Goal: Transaction & Acquisition: Purchase product/service

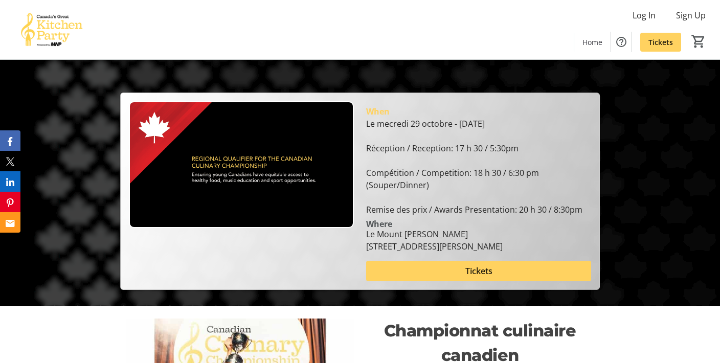
scroll to position [70, 0]
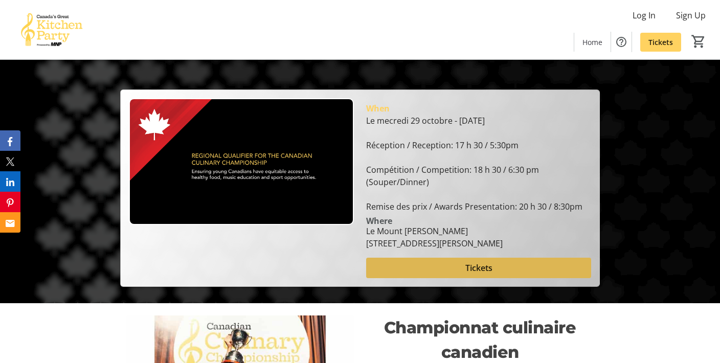
click at [481, 269] on span "Tickets" at bounding box center [478, 268] width 27 height 12
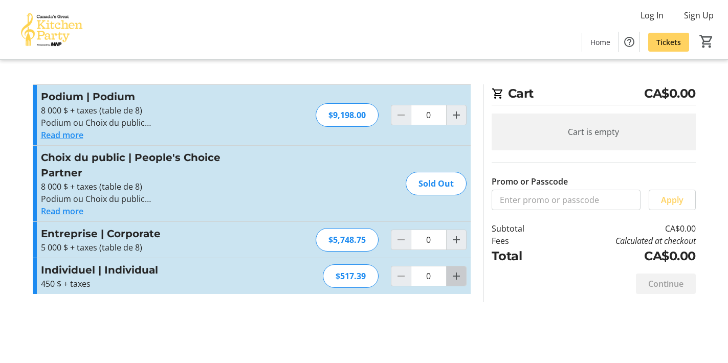
click at [455, 270] on mat-icon "Increment by one" at bounding box center [456, 276] width 12 height 12
type input "2"
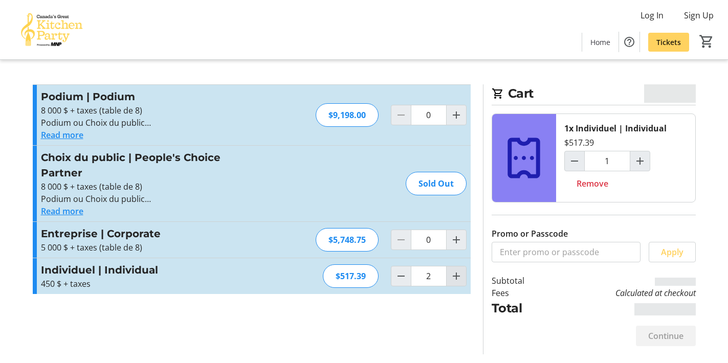
type input "2"
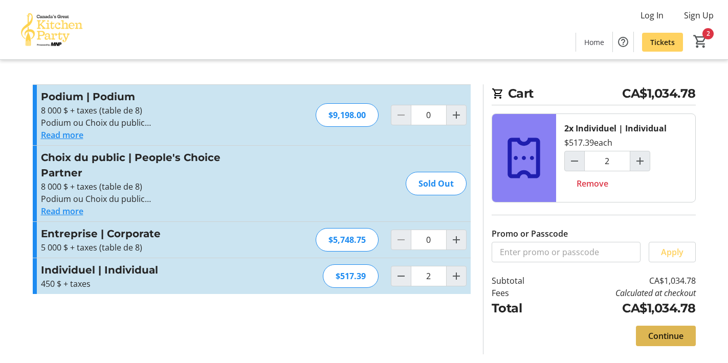
click at [655, 333] on span "Continue" at bounding box center [665, 336] width 35 height 12
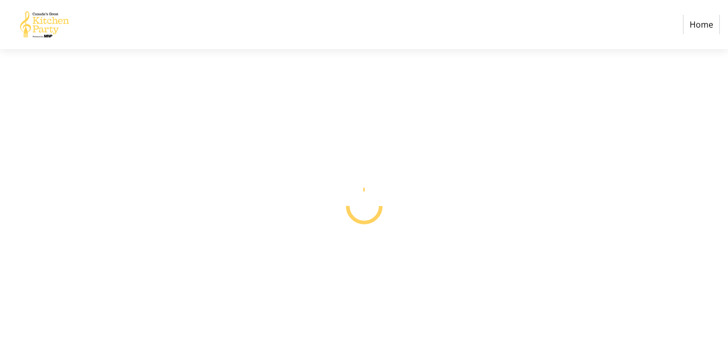
select select "CA"
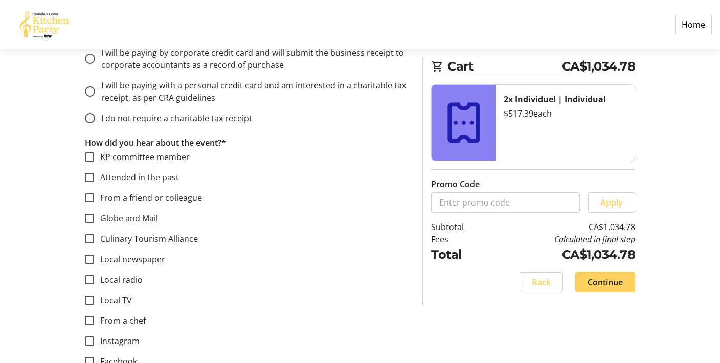
scroll to position [570, 0]
